Goal: Find specific page/section: Find specific page/section

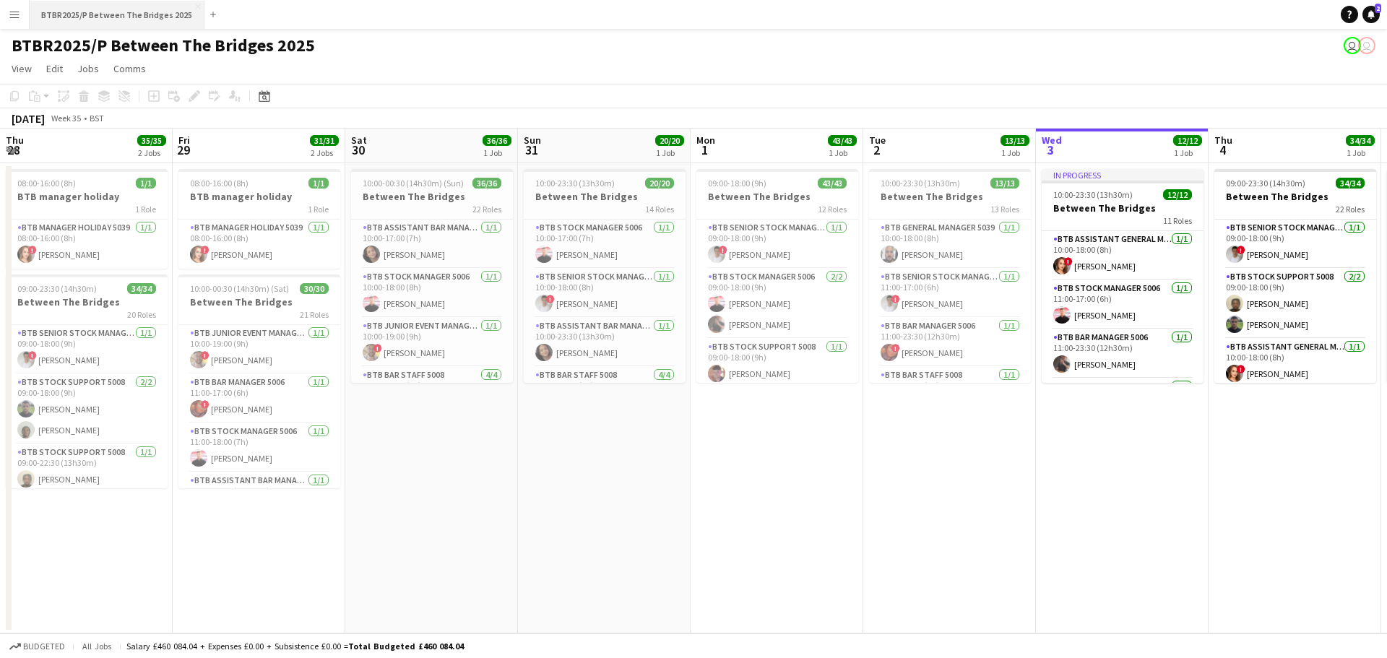
scroll to position [931, 0]
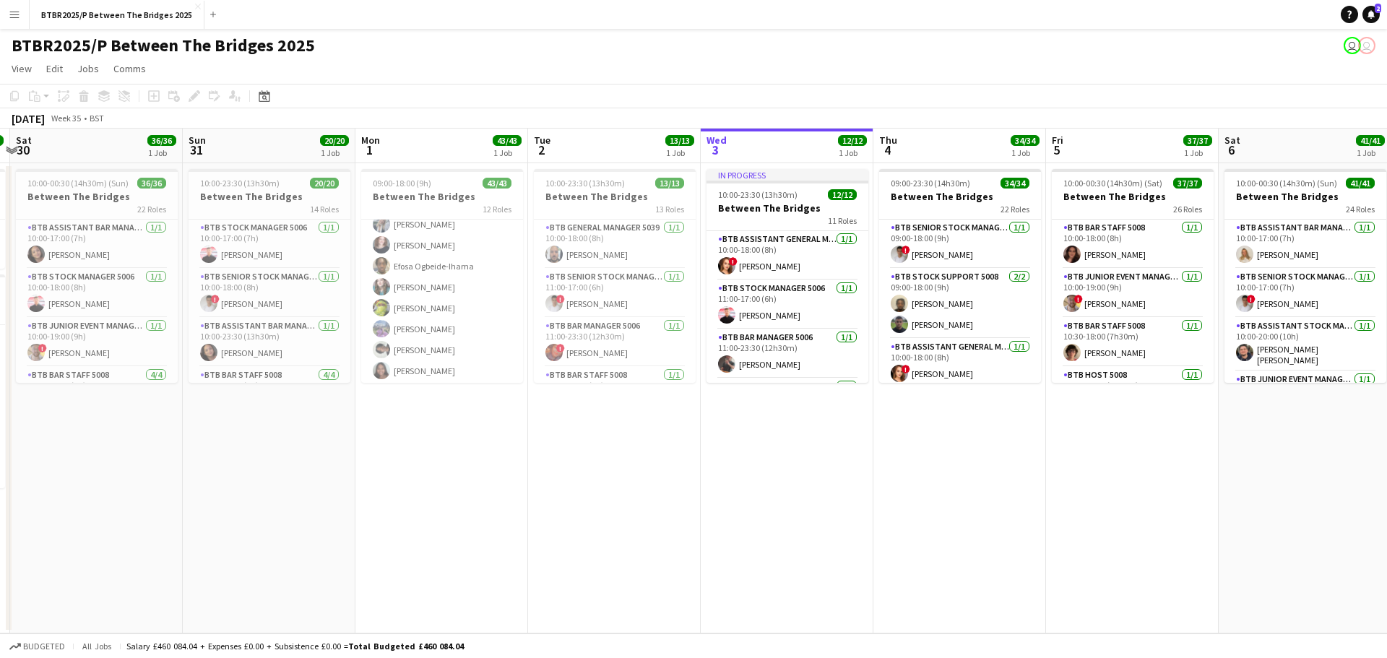
click at [26, 12] on button "Menu" at bounding box center [14, 14] width 29 height 29
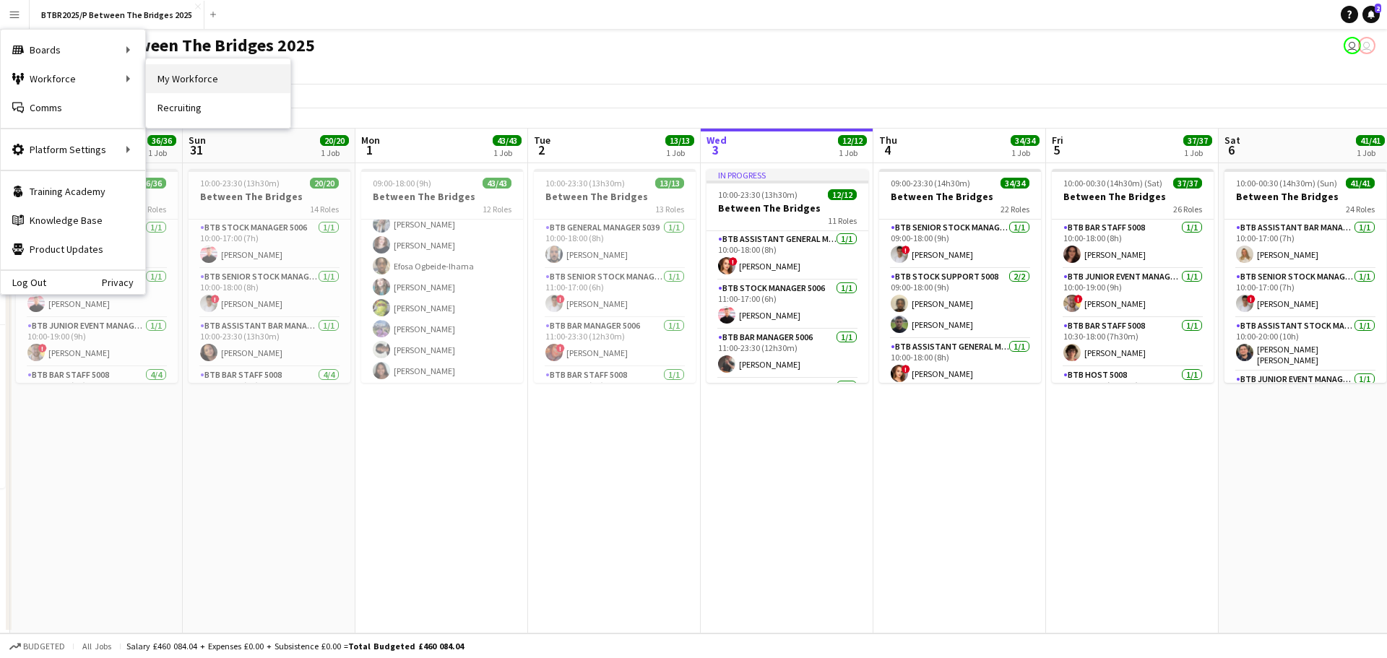
click at [159, 87] on link "My Workforce" at bounding box center [218, 78] width 144 height 29
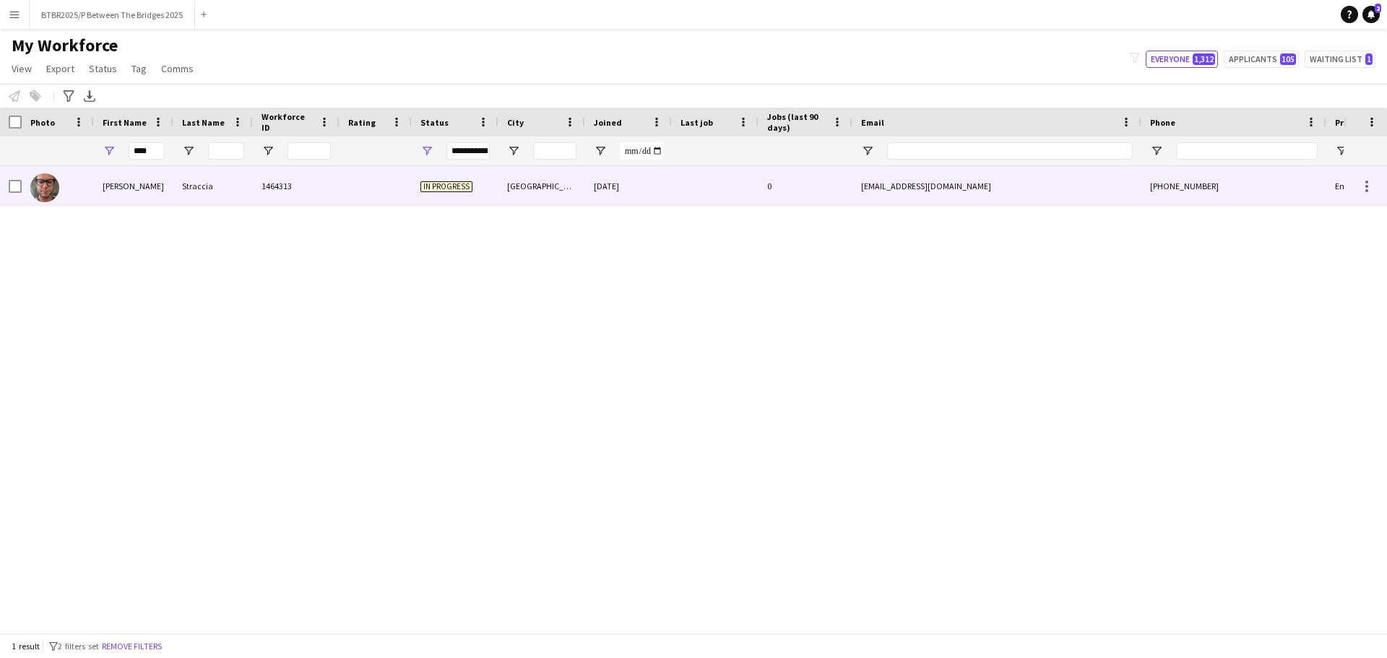
click at [151, 191] on div "Alessandro" at bounding box center [133, 186] width 79 height 40
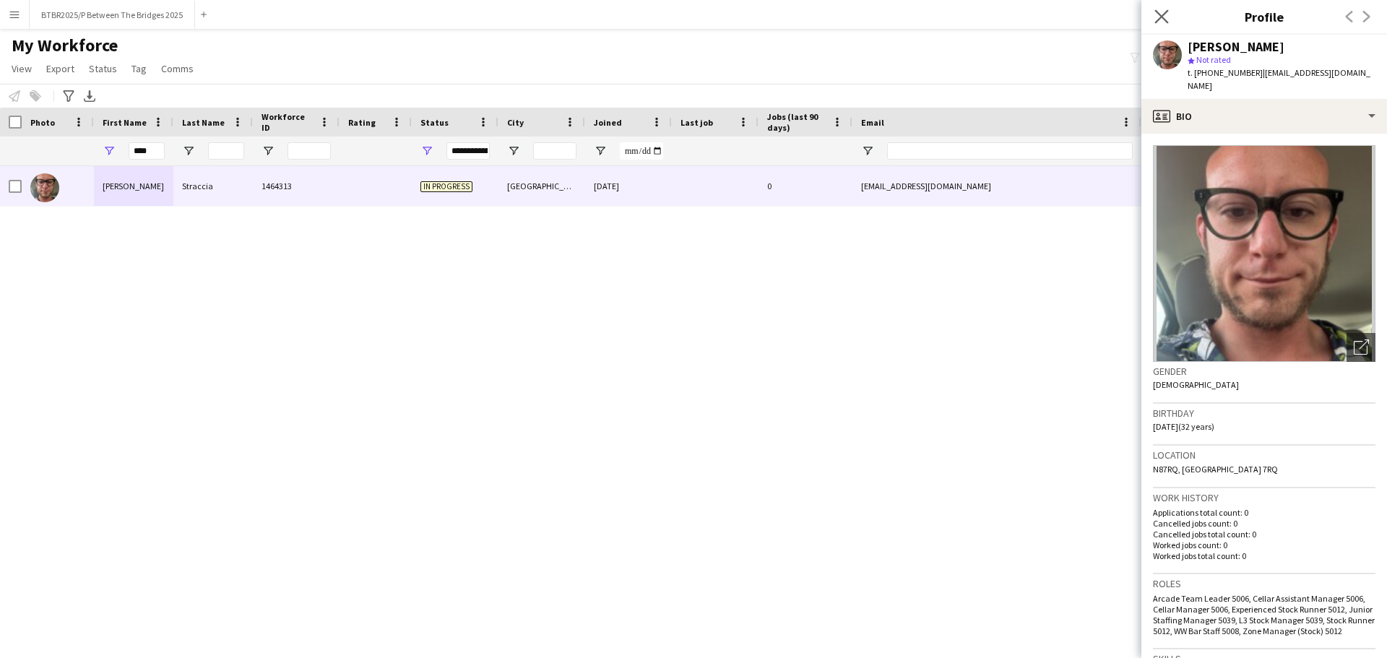
click at [1158, 24] on app-icon "Close pop-in" at bounding box center [1161, 17] width 21 height 21
